Goal: Obtain resource: Obtain resource

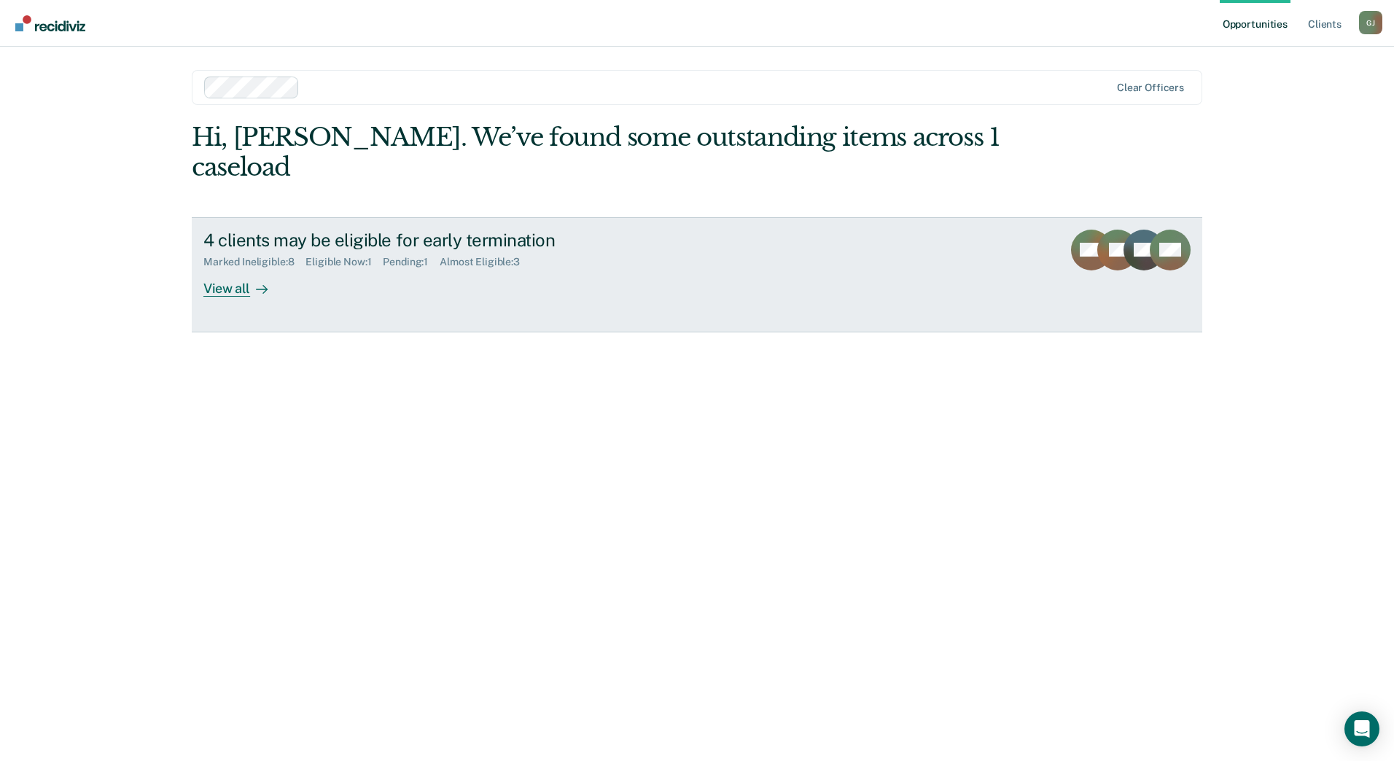
click at [248, 268] on div "View all" at bounding box center [244, 282] width 82 height 28
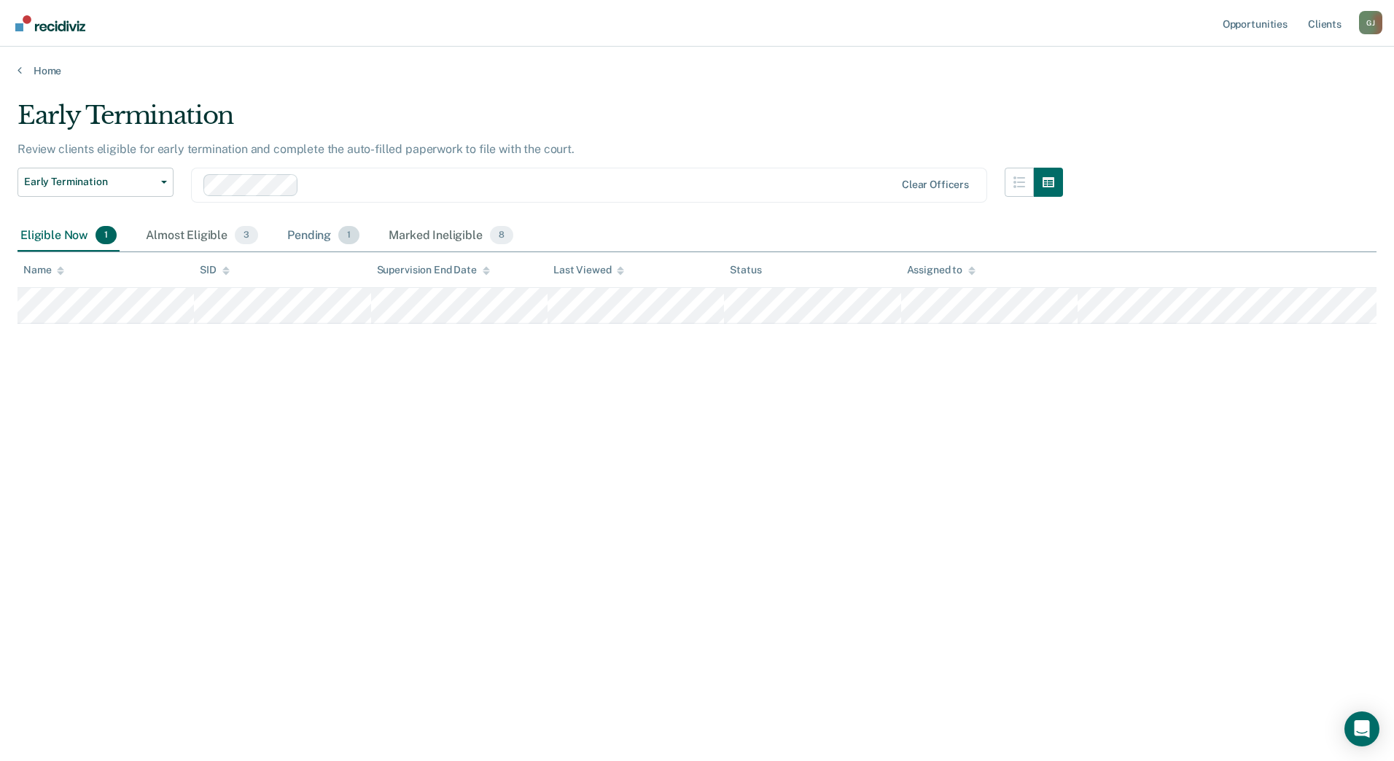
click at [321, 238] on div "Pending 1" at bounding box center [323, 236] width 78 height 32
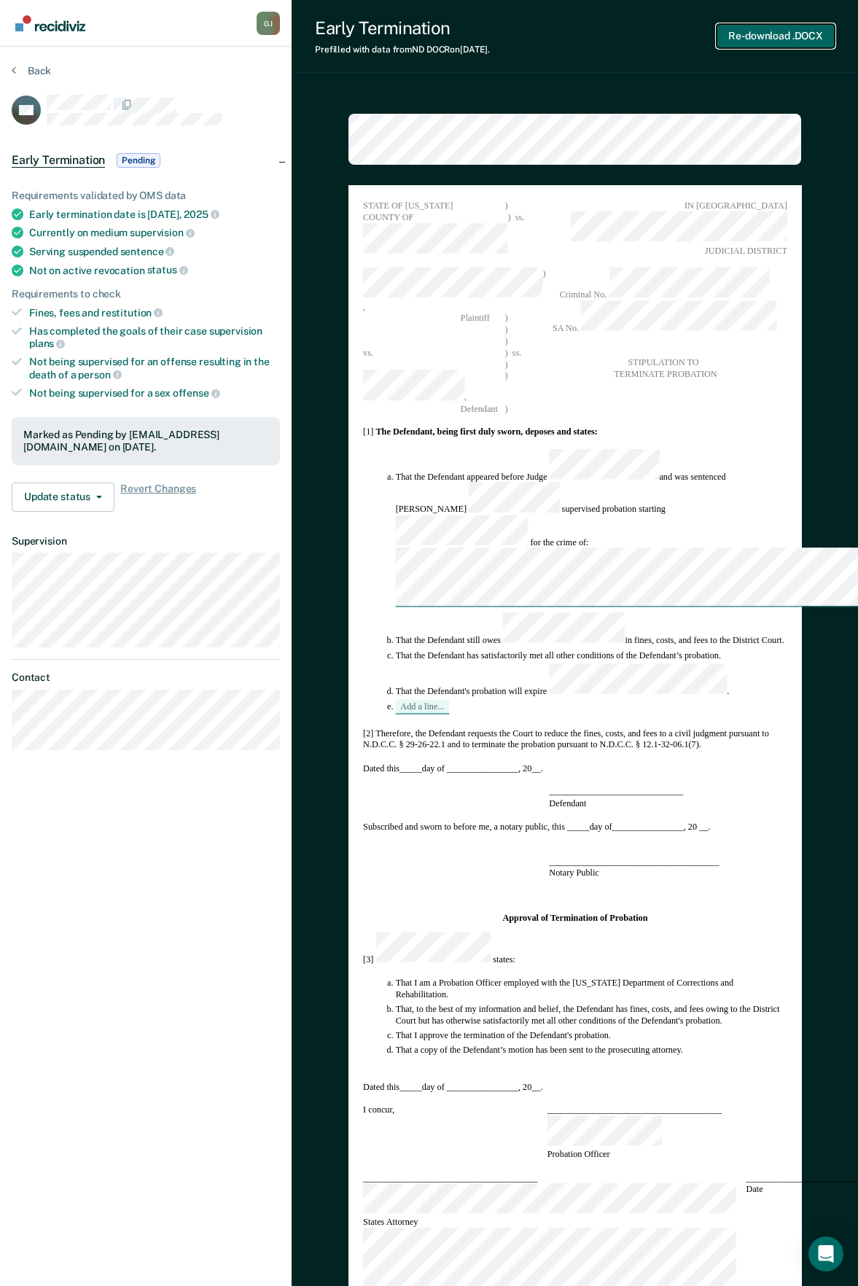
click at [767, 40] on button "Re-download .DOCX" at bounding box center [775, 36] width 118 height 24
type textarea "x"
